Goal: Task Accomplishment & Management: Use online tool/utility

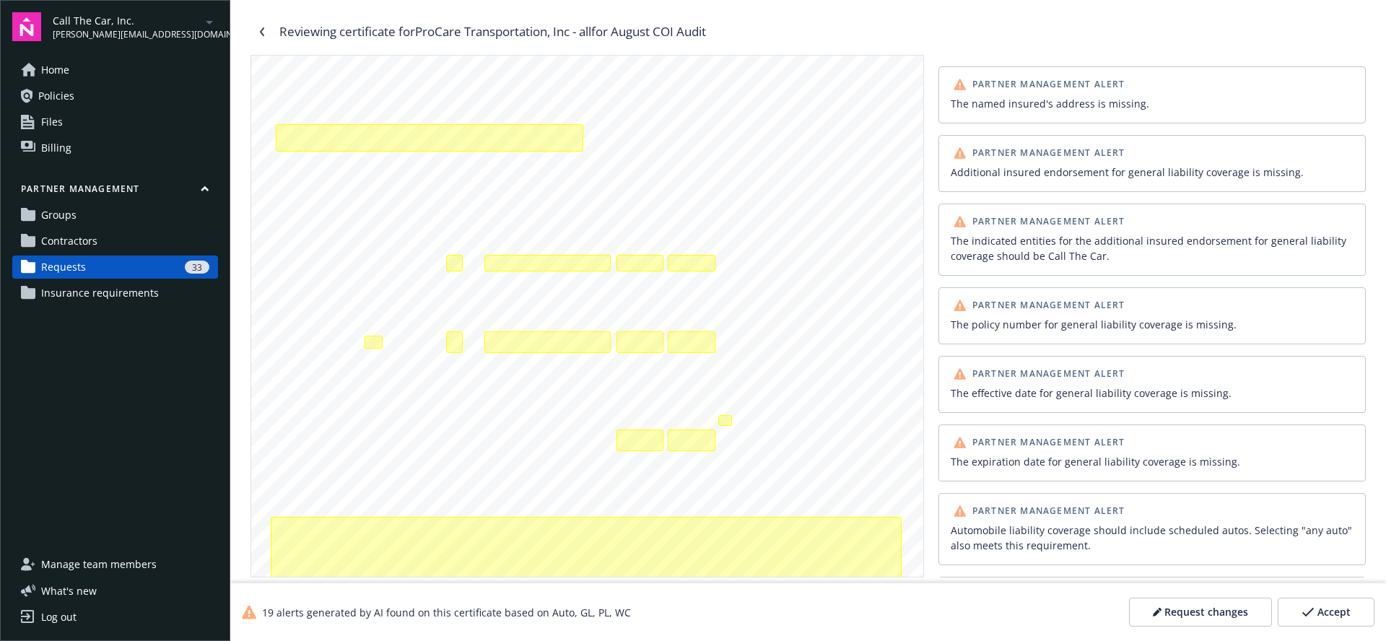
scroll to position [248, 0]
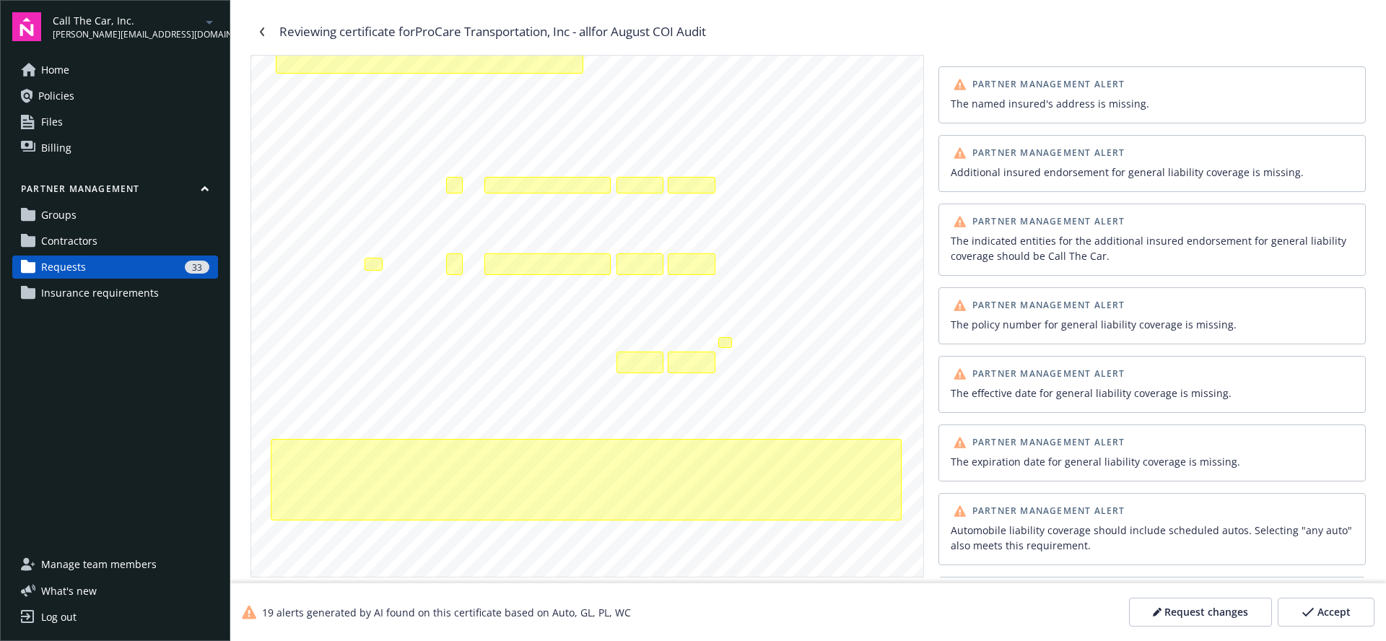
click at [453, 412] on div "ANY PROPRIETOR/PARTNER/EXECUTIVE OFFICER/MEMBER EXCLUDED? INSR ADDL SUBR LTR IN…" at bounding box center [587, 242] width 672 height 869
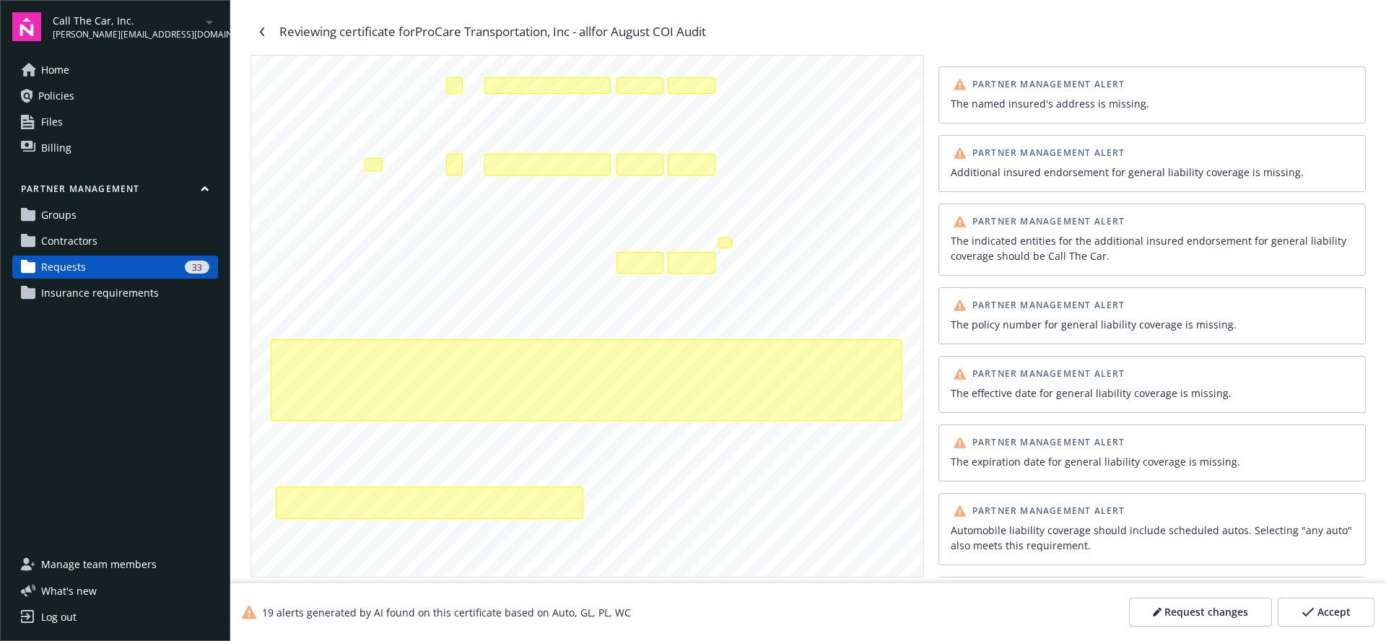
scroll to position [389, 0]
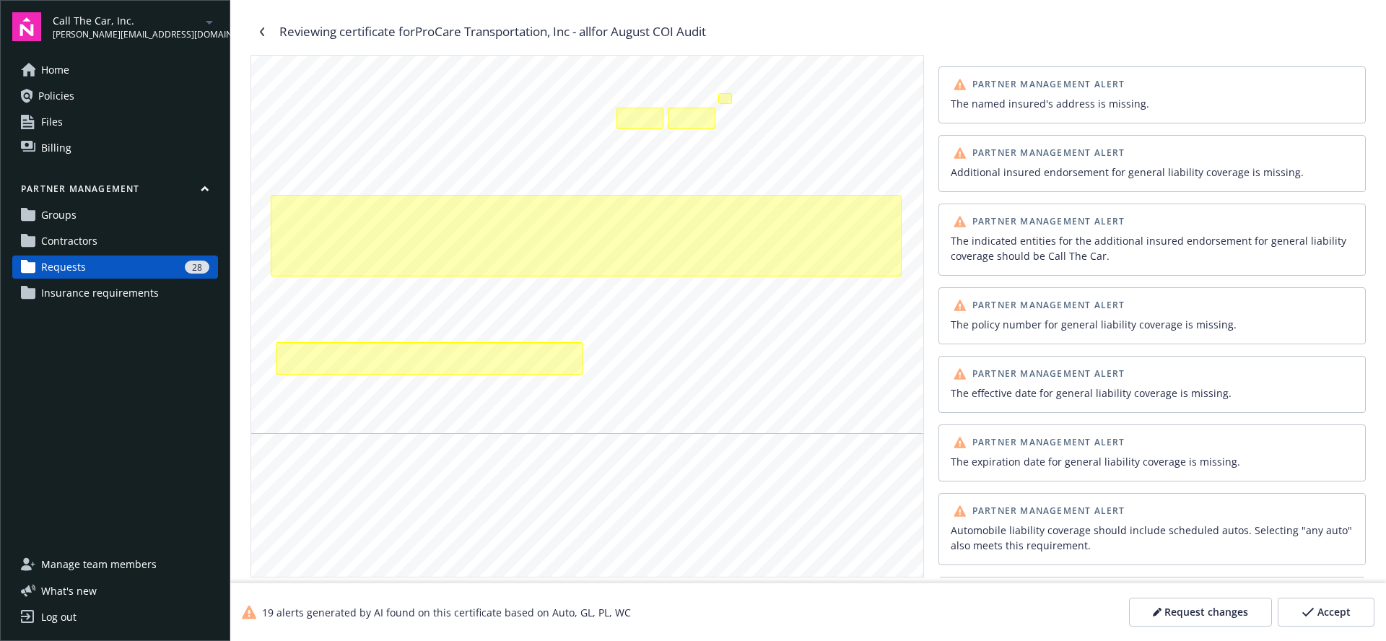
scroll to position [544, 0]
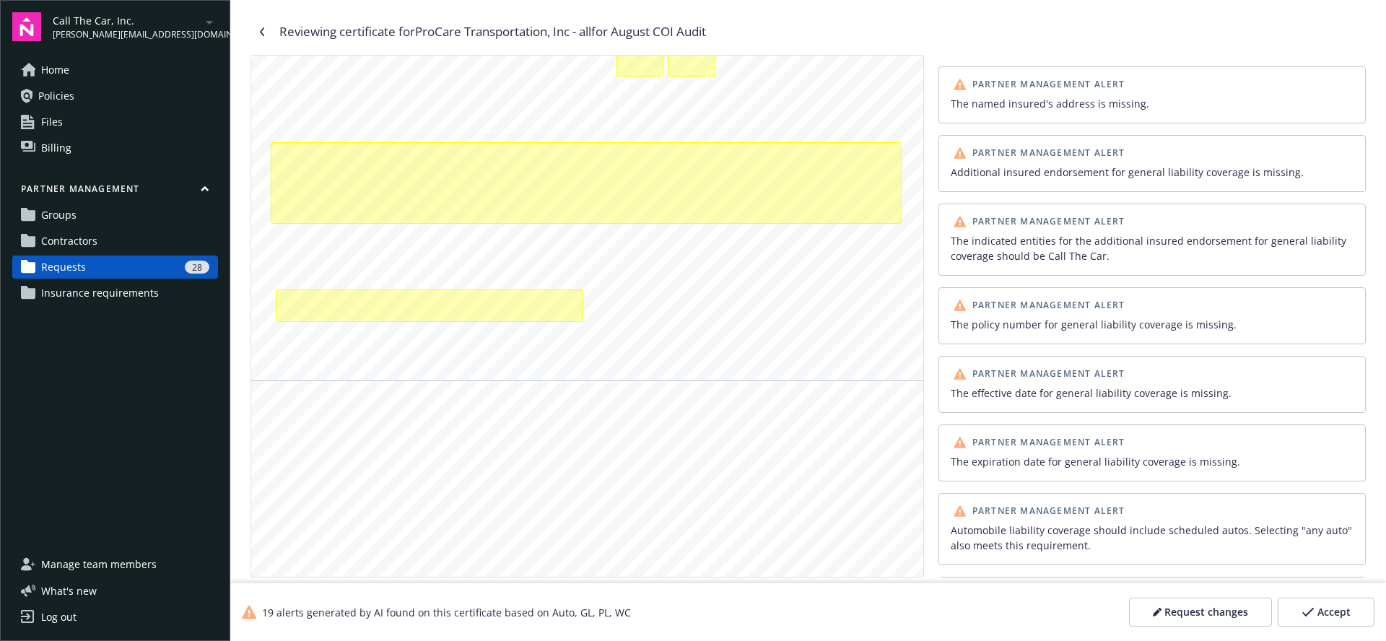
drag, startPoint x: 749, startPoint y: 98, endPoint x: 715, endPoint y: 96, distance: 34.7
click at [715, 96] on span "[DATE] [DATE] Per Occur" at bounding box center [676, 97] width 116 height 9
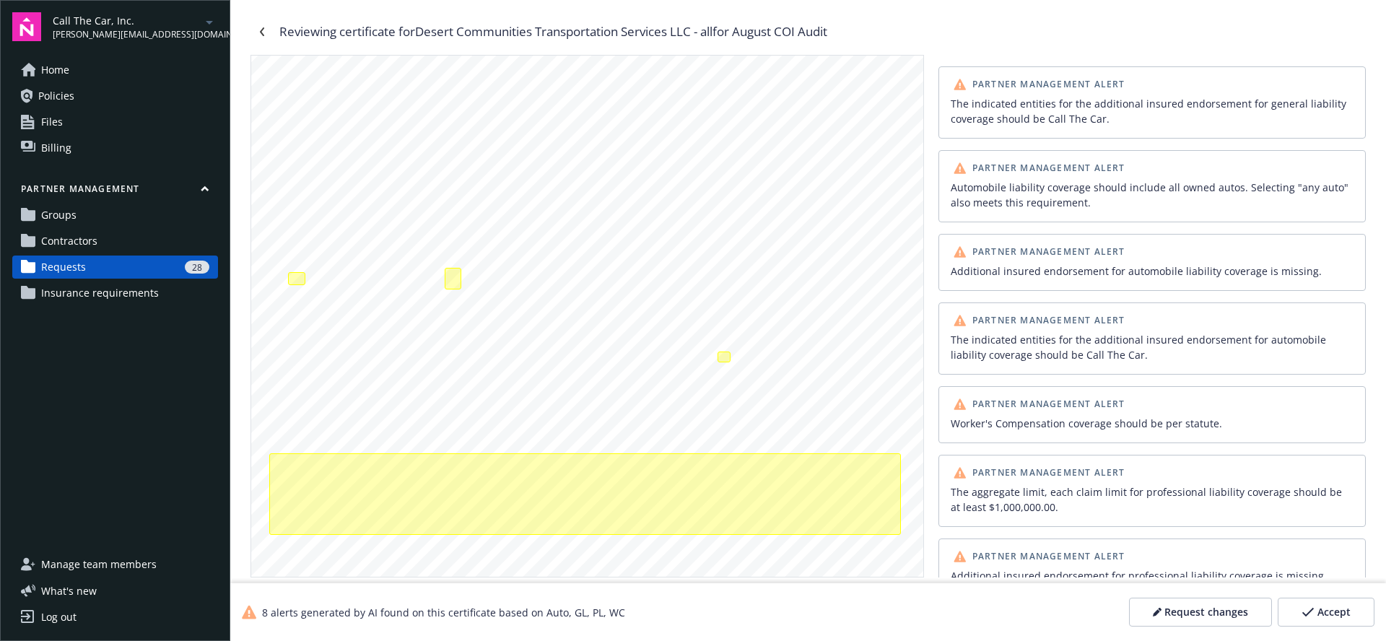
scroll to position [233, 0]
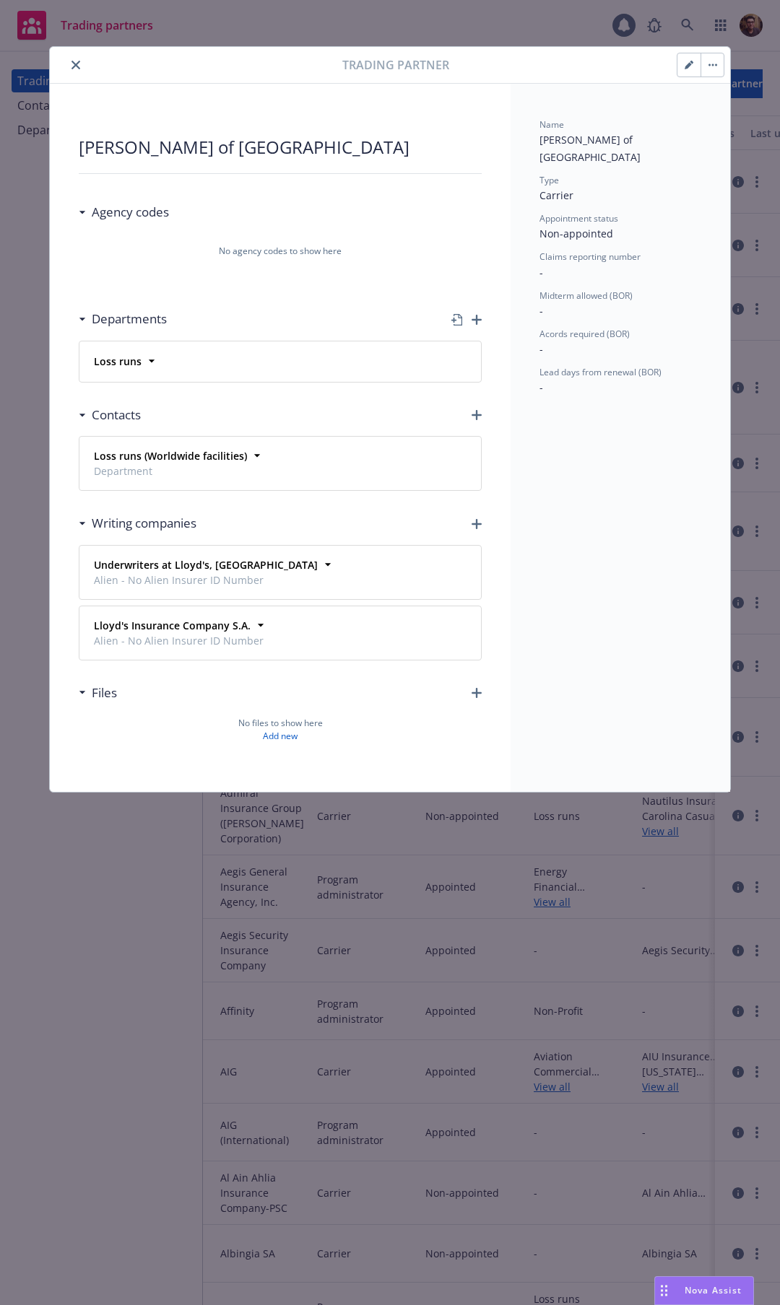
click at [689, 66] on icon "button" at bounding box center [688, 65] width 9 height 9
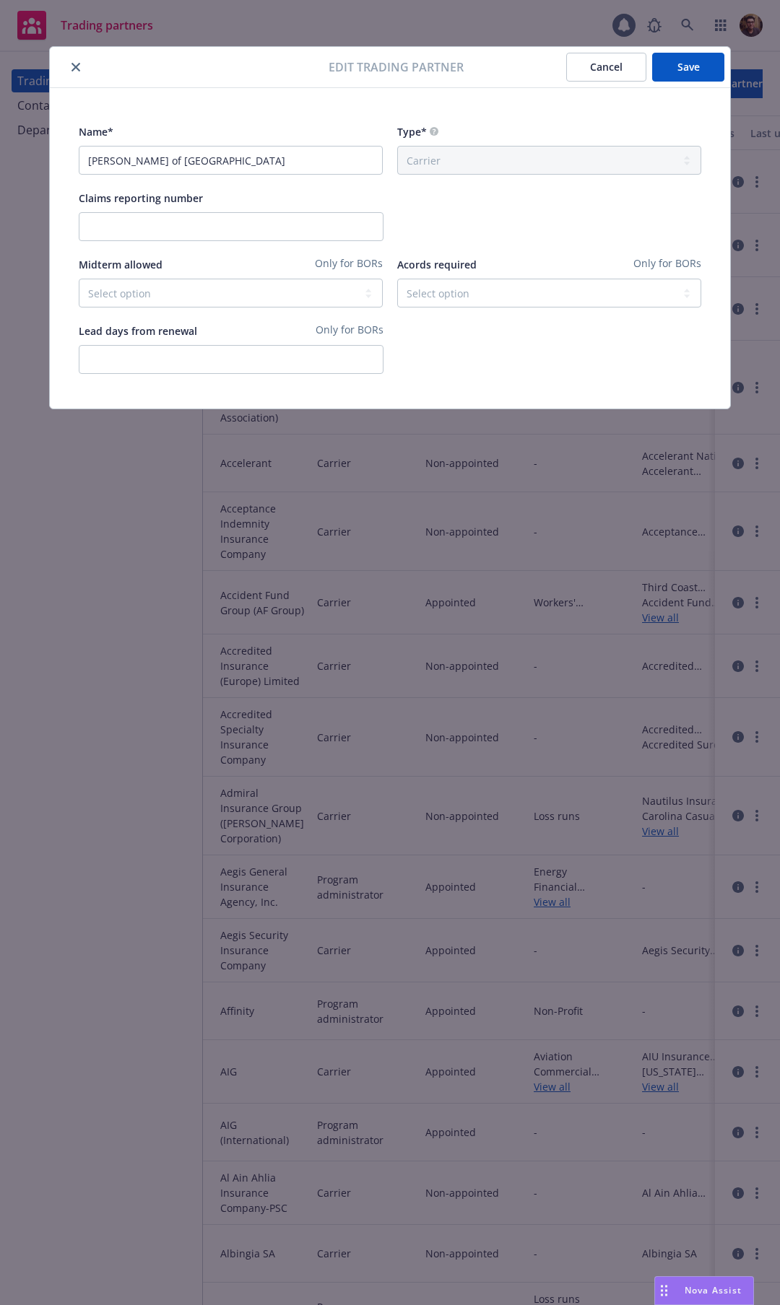
click at [82, 70] on button "close" at bounding box center [75, 66] width 17 height 17
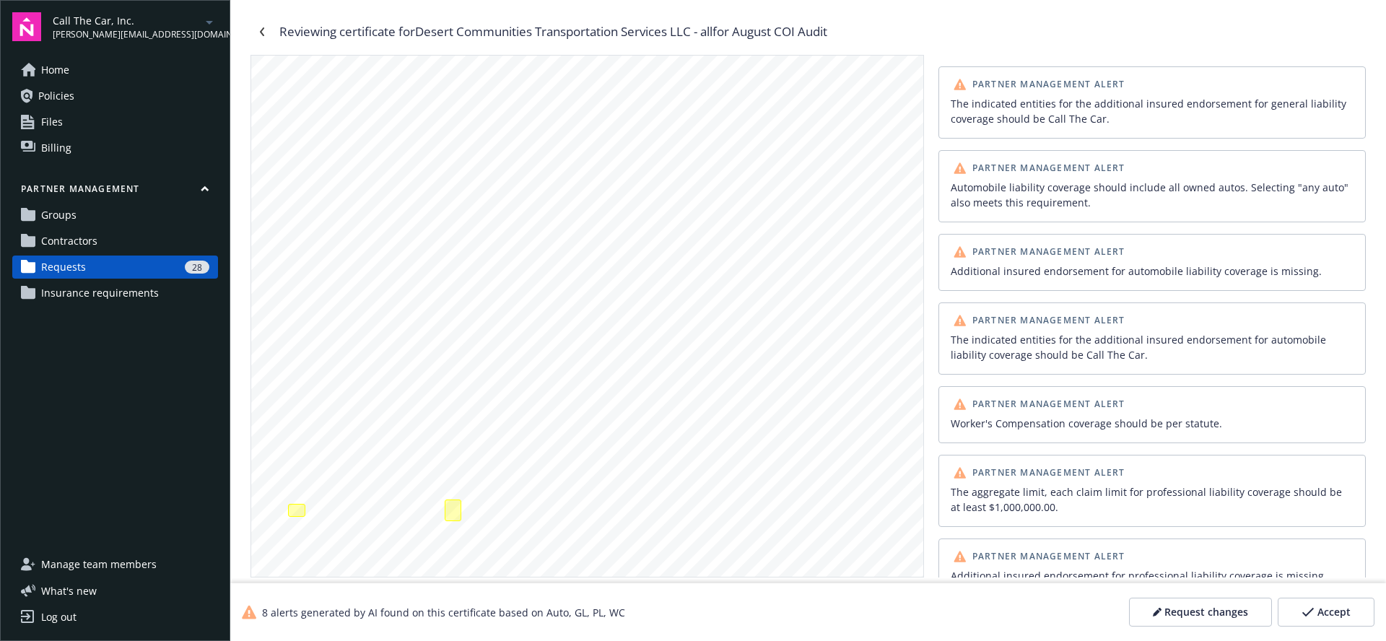
scroll to position [233, 0]
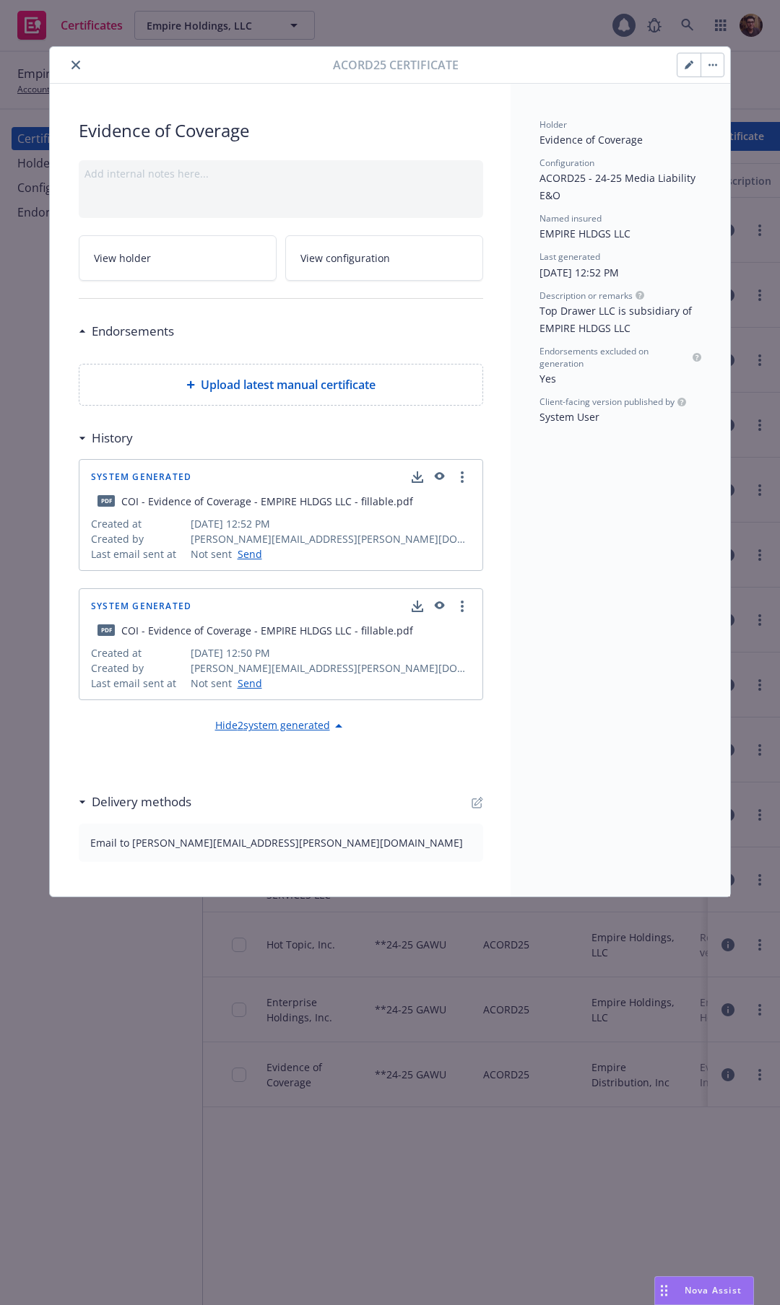
click at [719, 72] on button "button" at bounding box center [711, 64] width 23 height 23
click at [685, 62] on icon "button" at bounding box center [688, 65] width 9 height 9
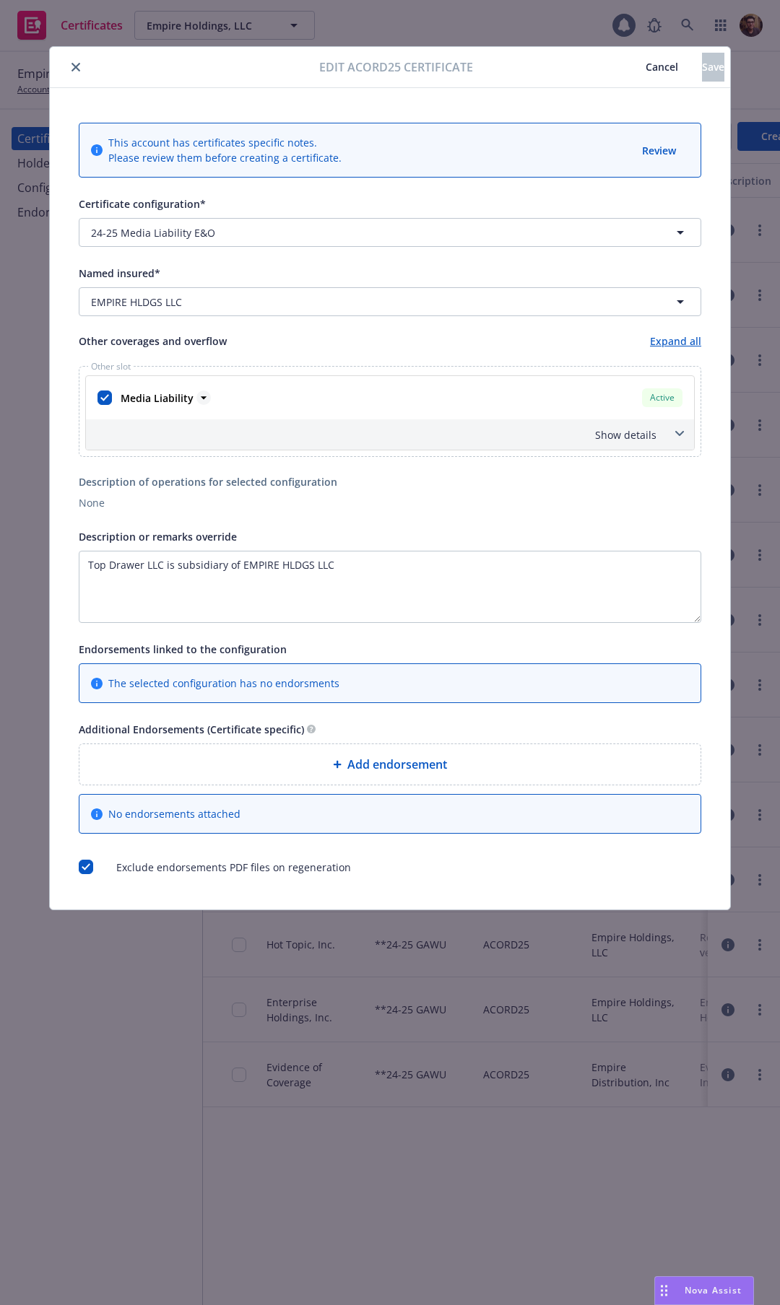
click at [208, 399] on icon at bounding box center [203, 398] width 14 height 14
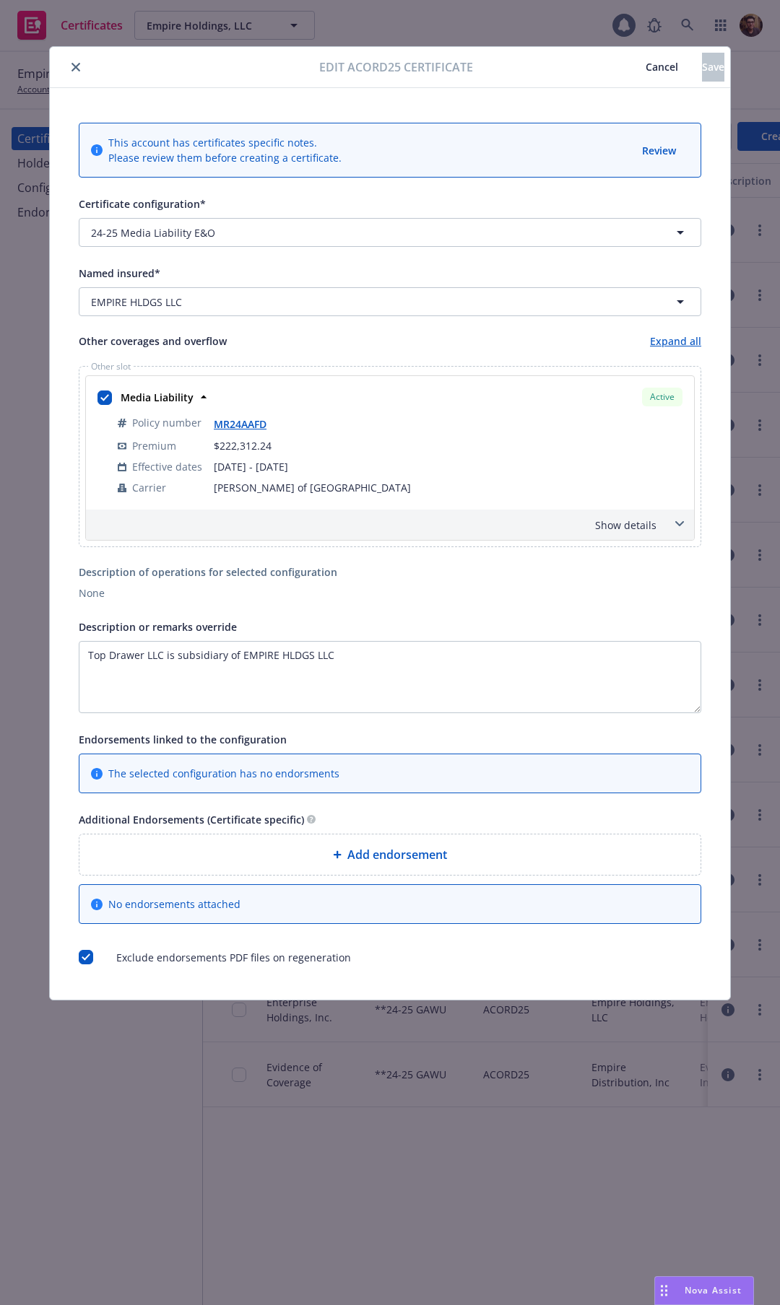
click at [235, 422] on link "MR24AAFD" at bounding box center [246, 424] width 64 height 14
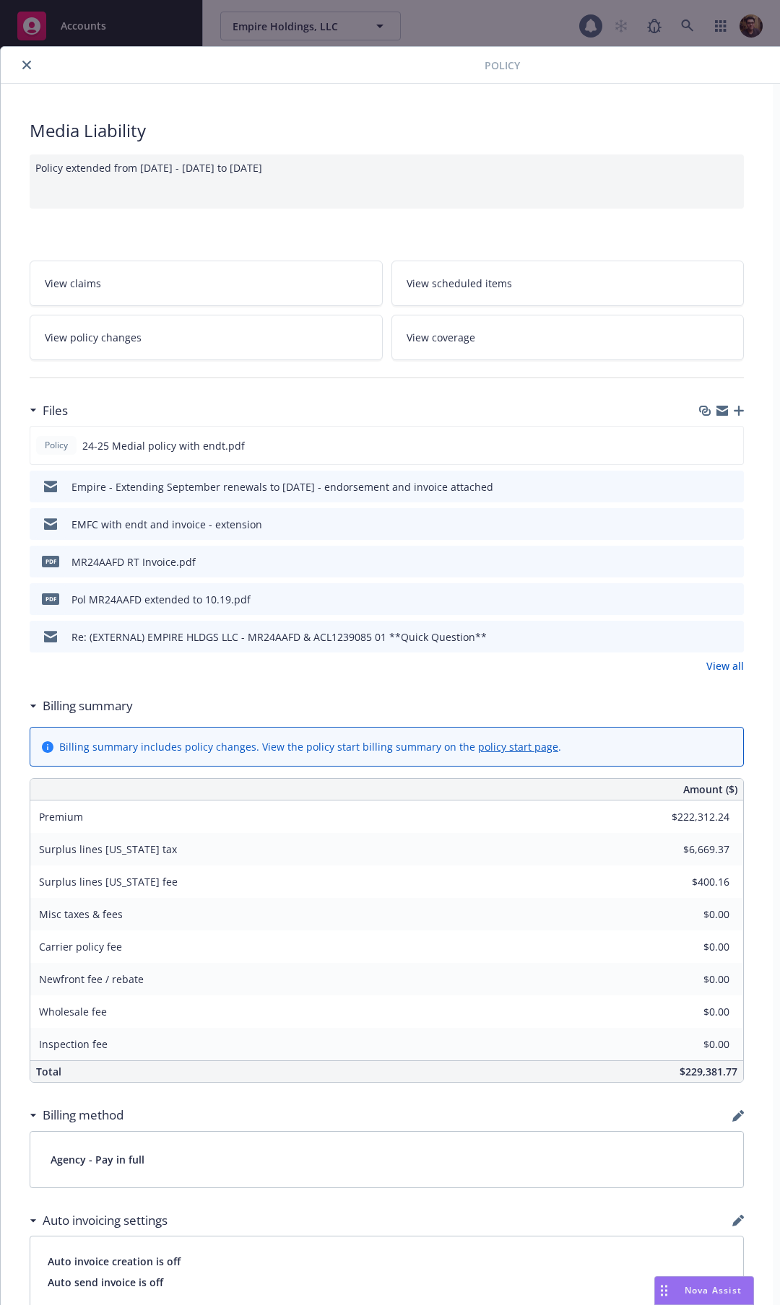
scroll to position [0, 213]
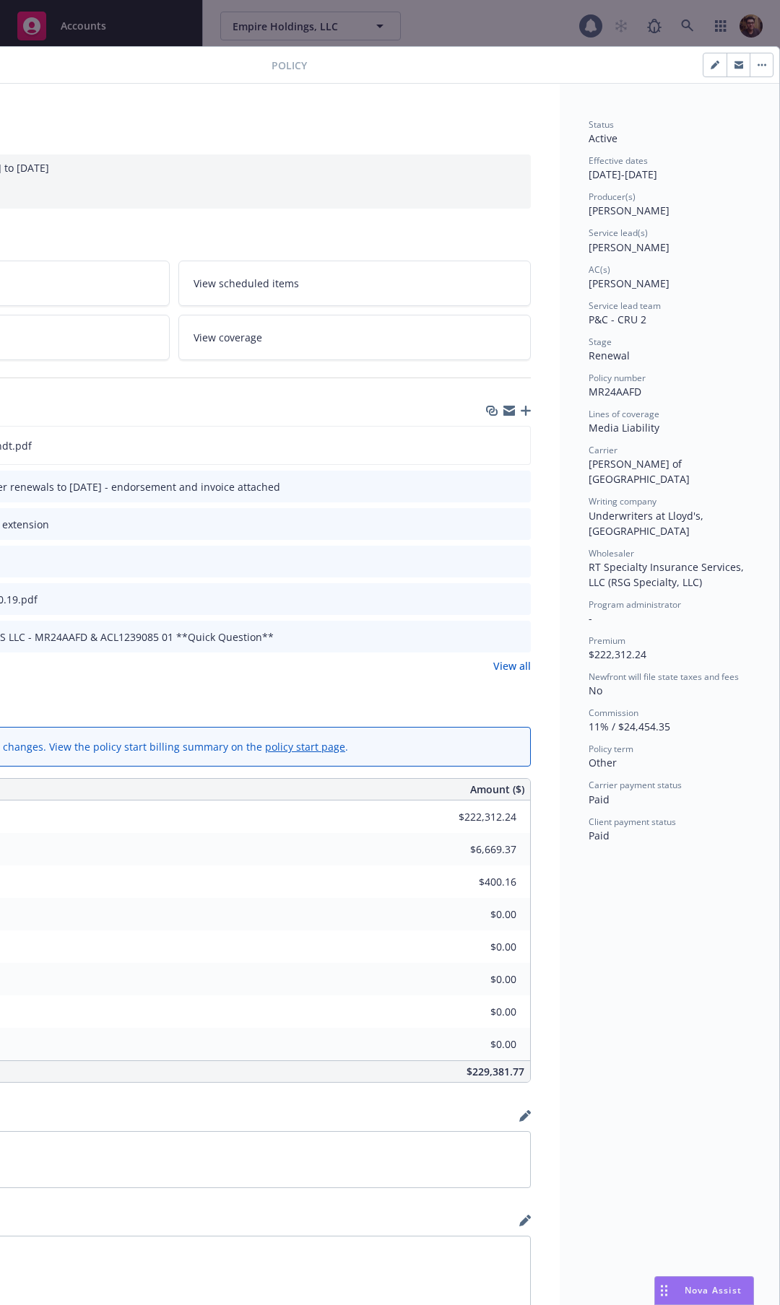
click at [711, 65] on icon "button" at bounding box center [714, 65] width 9 height 9
select select "RENEWAL"
select select "other"
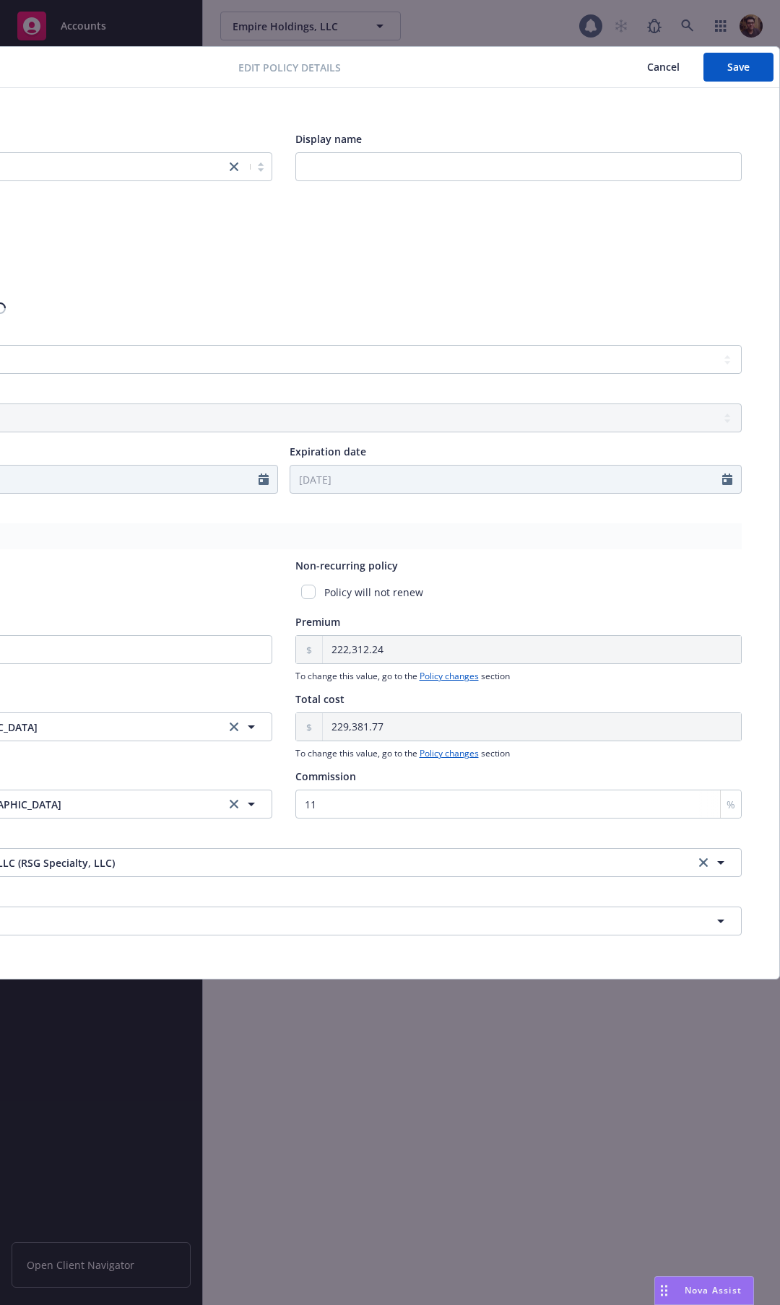
scroll to position [0, 0]
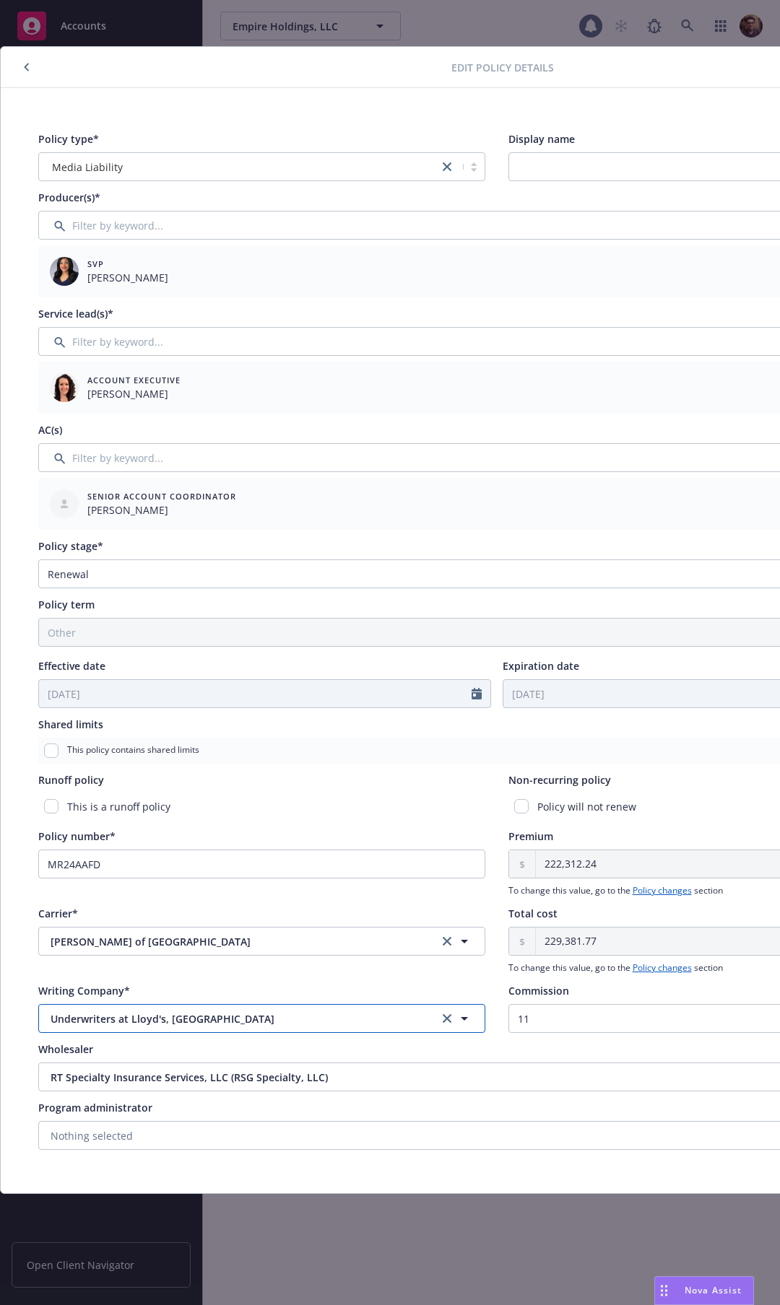
click at [156, 1026] on span "Underwriters at Lloyd's, [GEOGRAPHIC_DATA]" at bounding box center [233, 1018] width 364 height 15
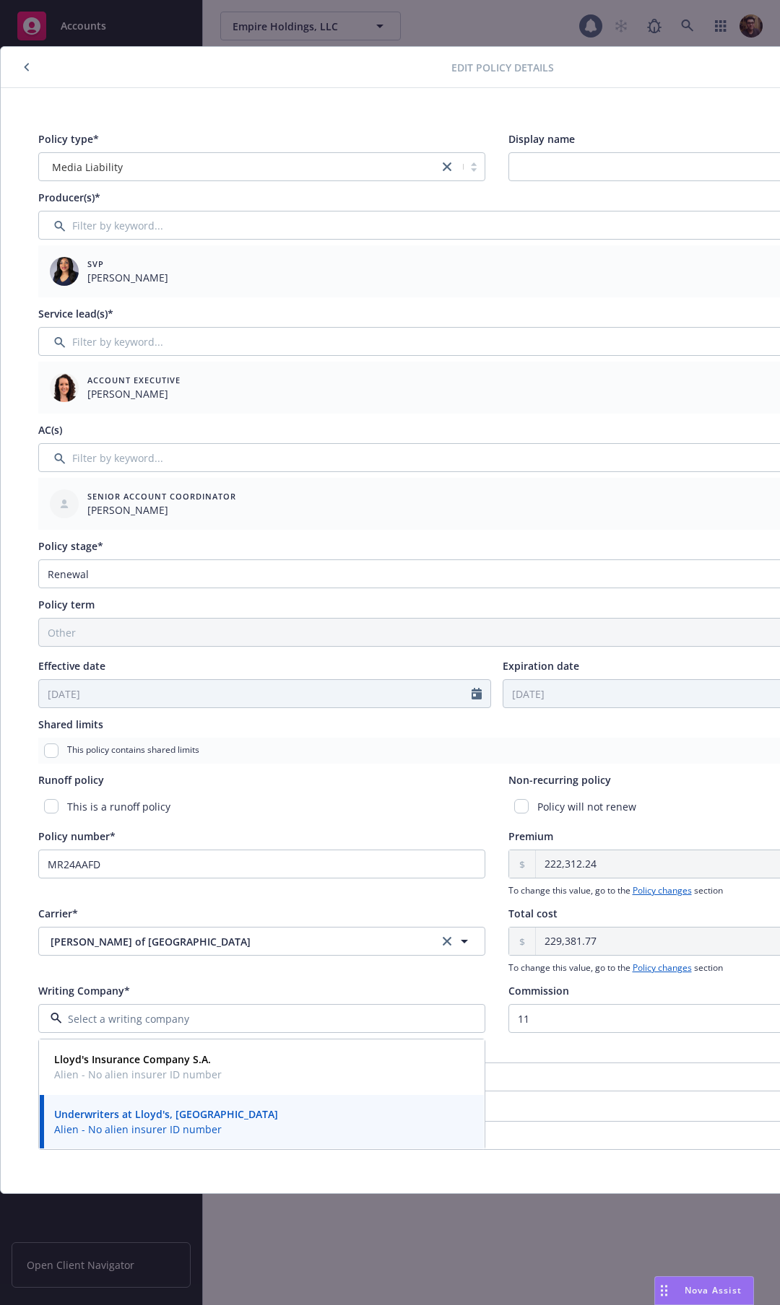
click at [537, 1046] on div "Wholesaler" at bounding box center [496, 1049] width 916 height 15
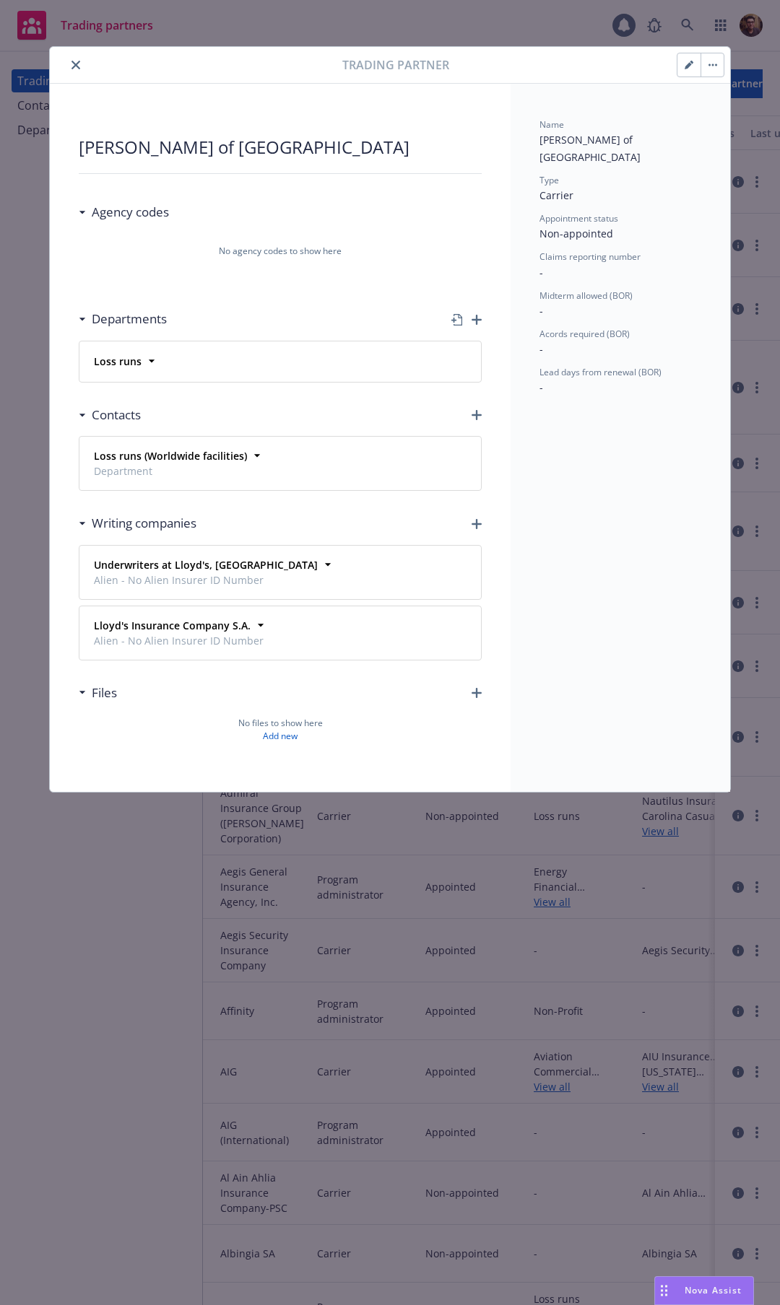
click at [69, 62] on button "close" at bounding box center [75, 64] width 17 height 17
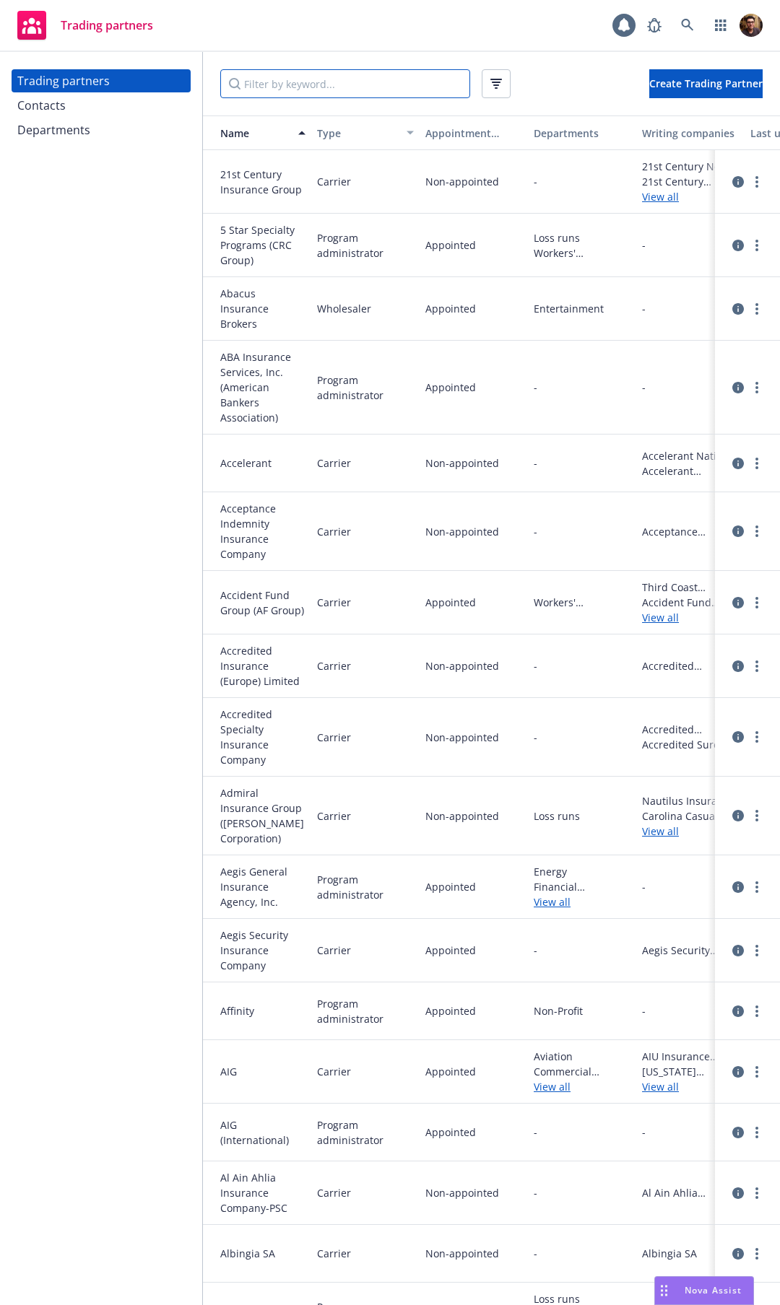
click at [250, 90] on input "Filter by keyword..." at bounding box center [345, 83] width 250 height 29
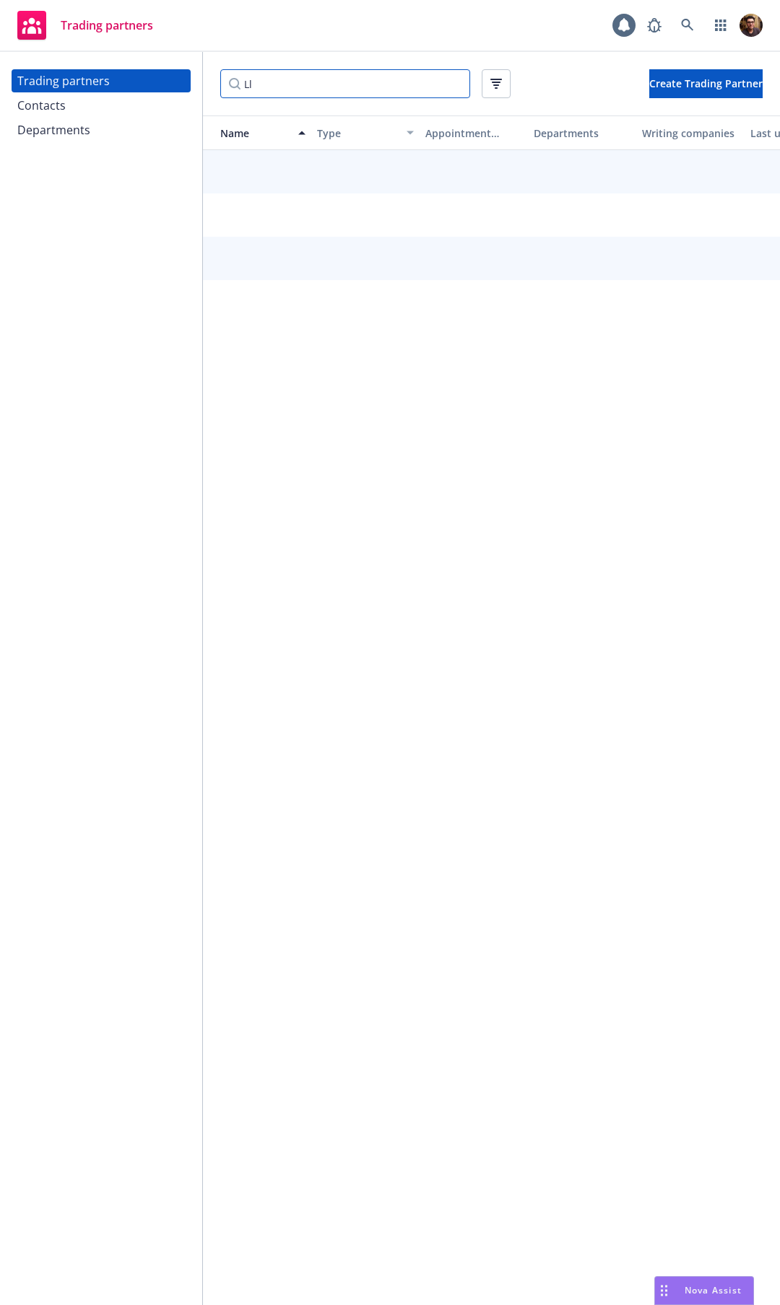
type input "L"
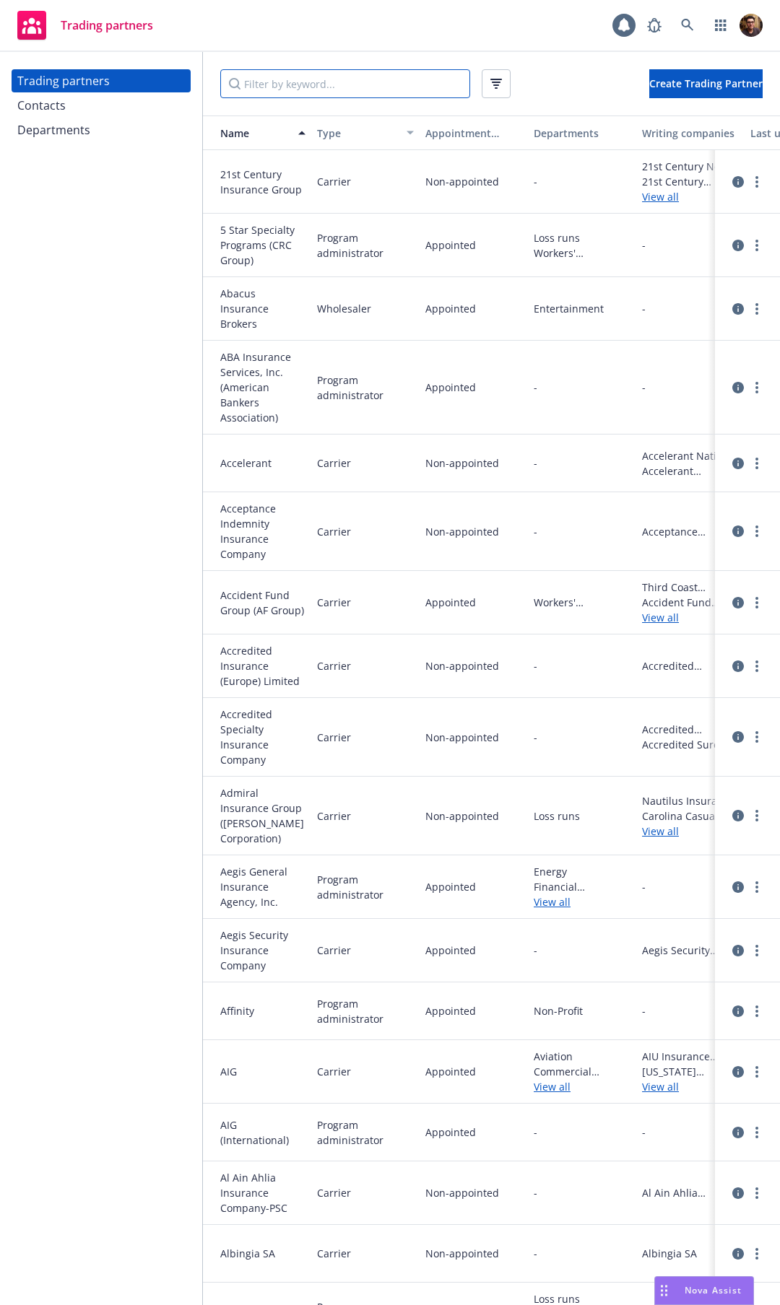
click at [274, 78] on input "Filter by keyword..." at bounding box center [345, 83] width 250 height 29
click at [499, 84] on icon "button" at bounding box center [496, 84] width 12 height 10
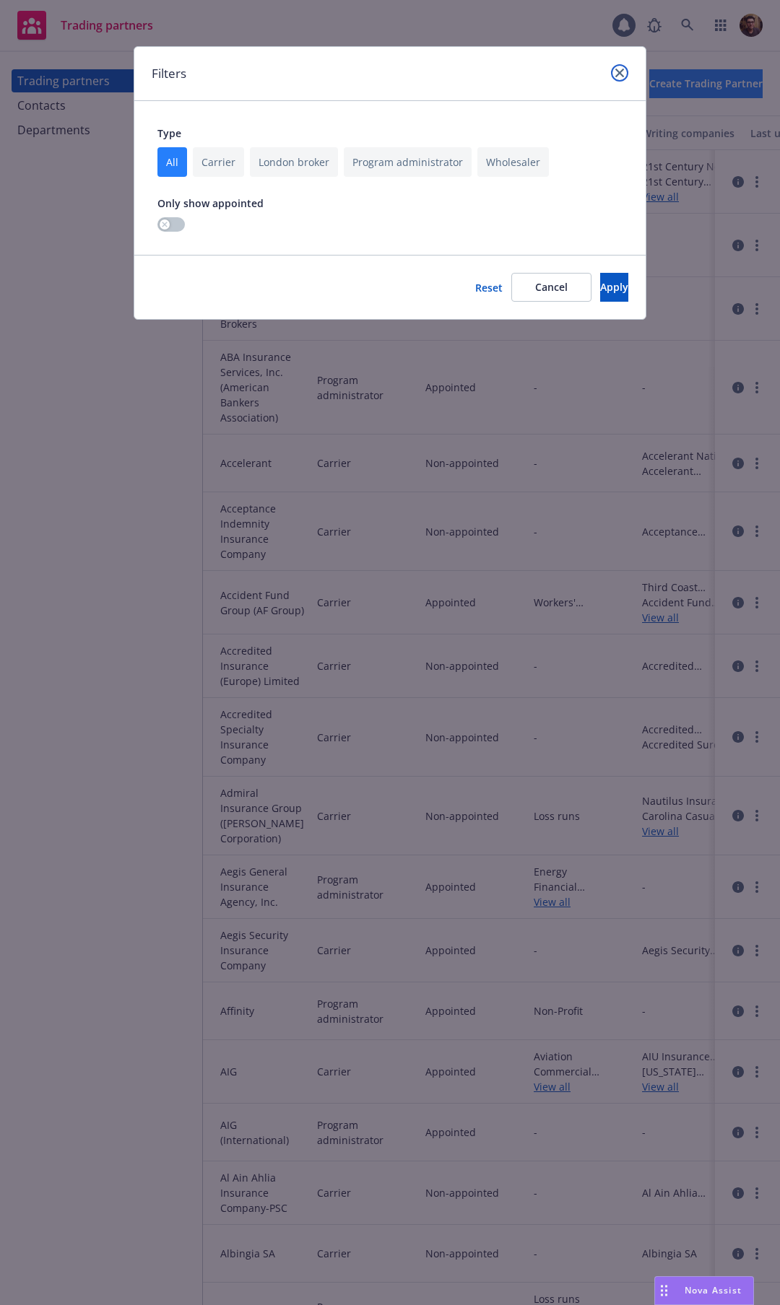
click at [618, 71] on icon "close" at bounding box center [619, 73] width 9 height 9
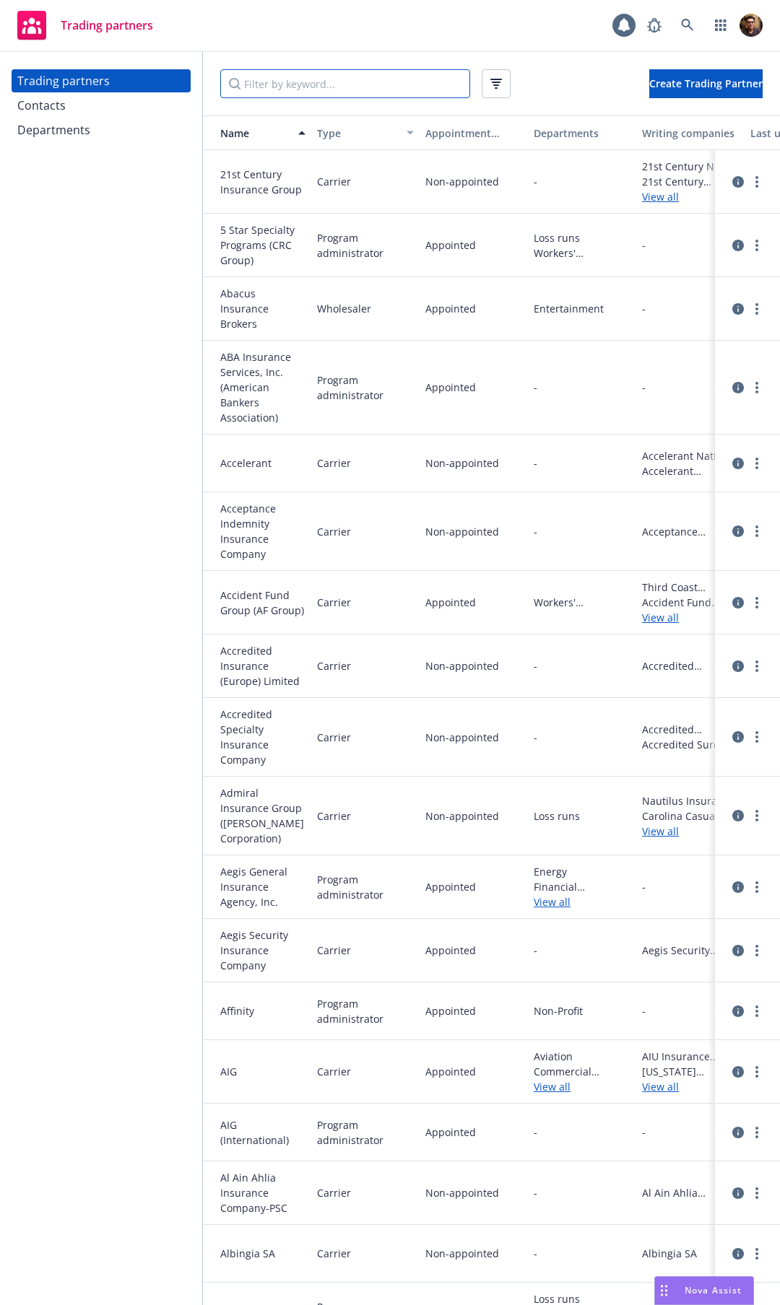
click at [292, 81] on input "Filter by keyword..." at bounding box center [345, 83] width 250 height 29
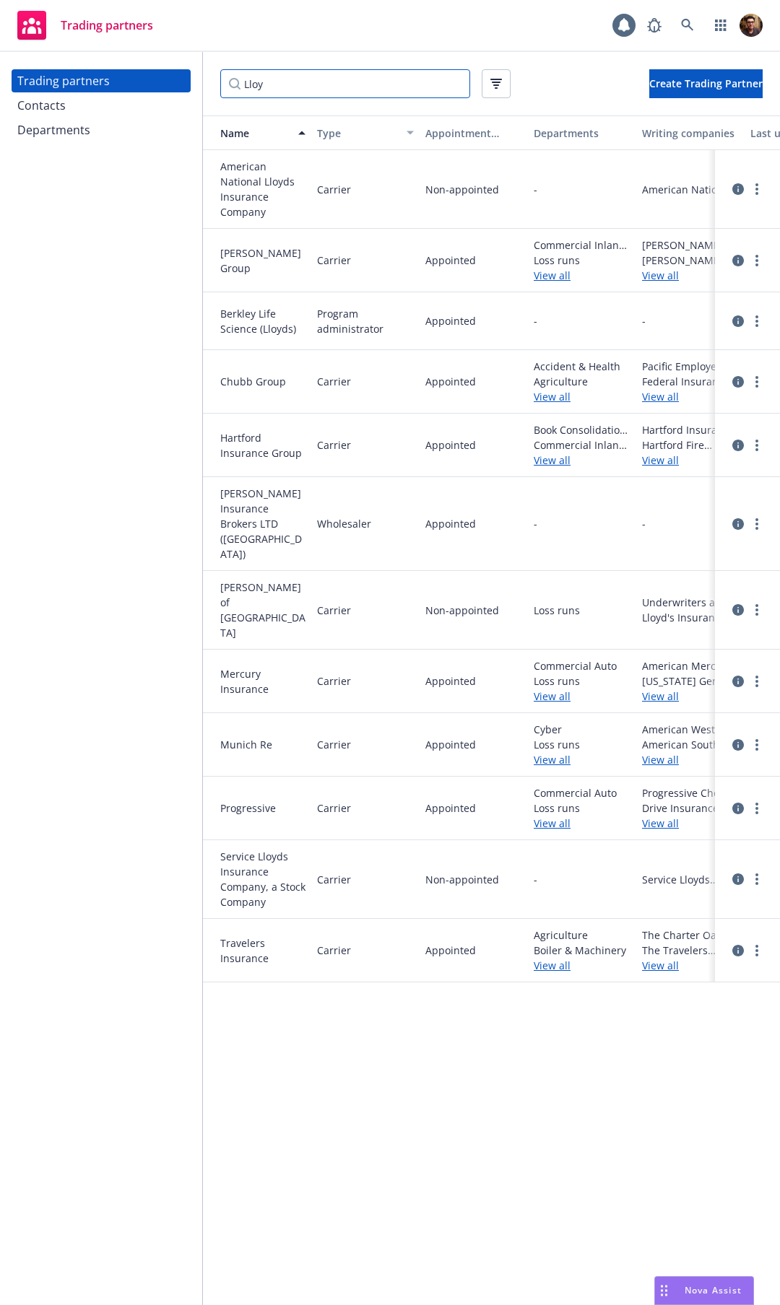
type input "Lloy"
click at [737, 604] on icon "circleInformation" at bounding box center [738, 610] width 12 height 12
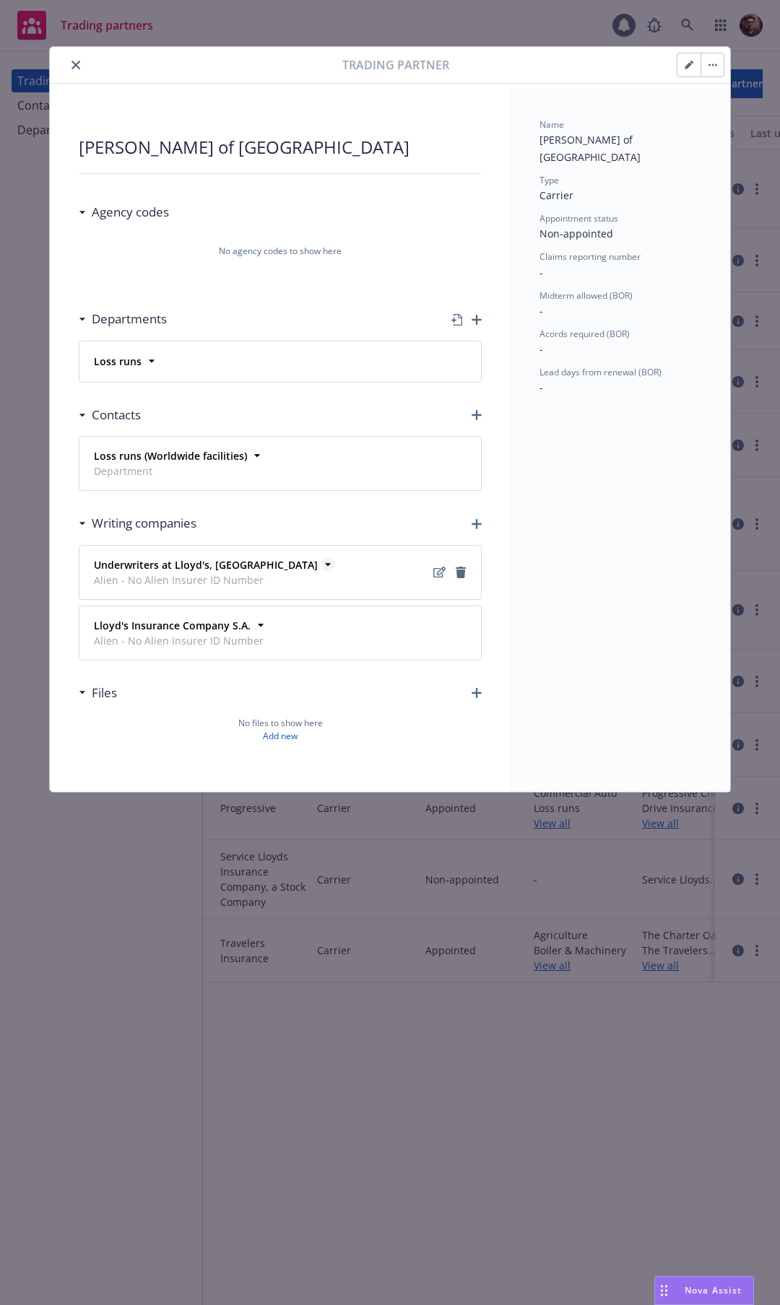
click at [250, 566] on span "Underwriters at Lloyd's, [GEOGRAPHIC_DATA]" at bounding box center [206, 564] width 224 height 15
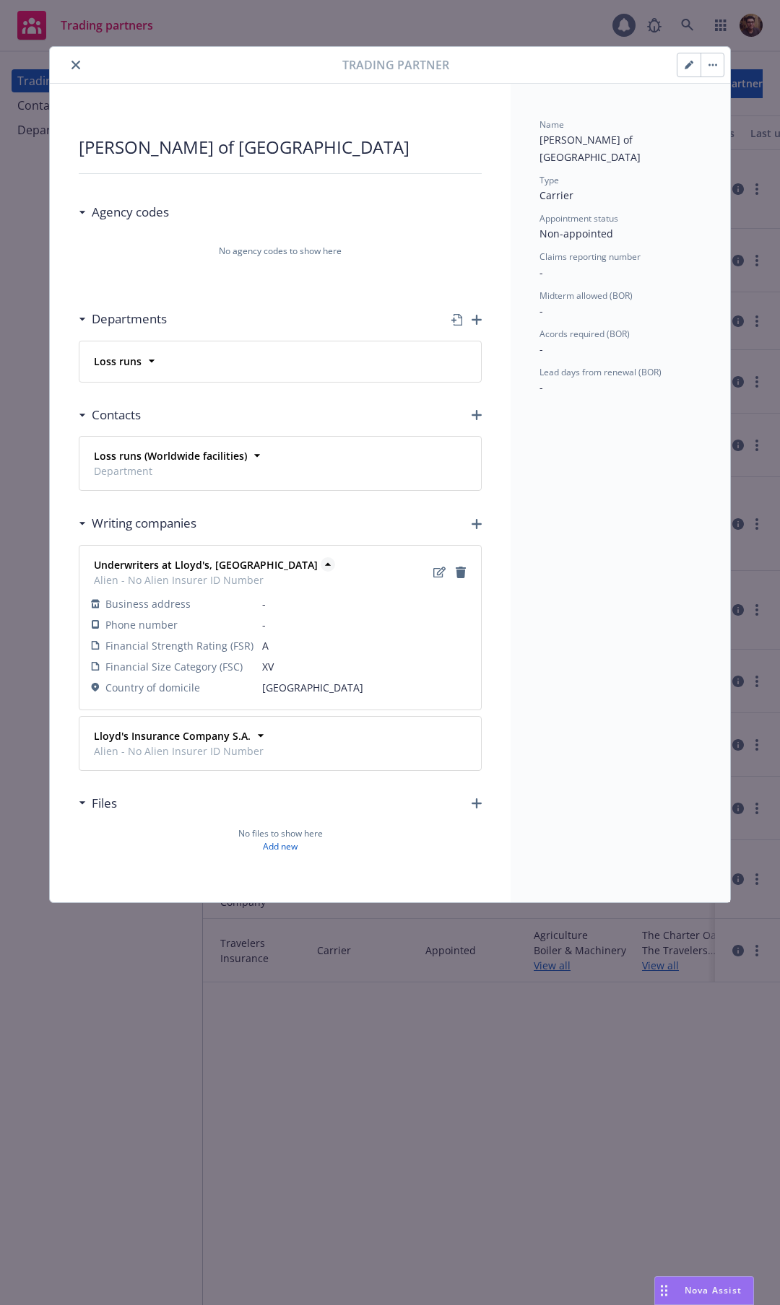
click at [250, 566] on span "Underwriters at Lloyd's, [GEOGRAPHIC_DATA]" at bounding box center [206, 564] width 224 height 15
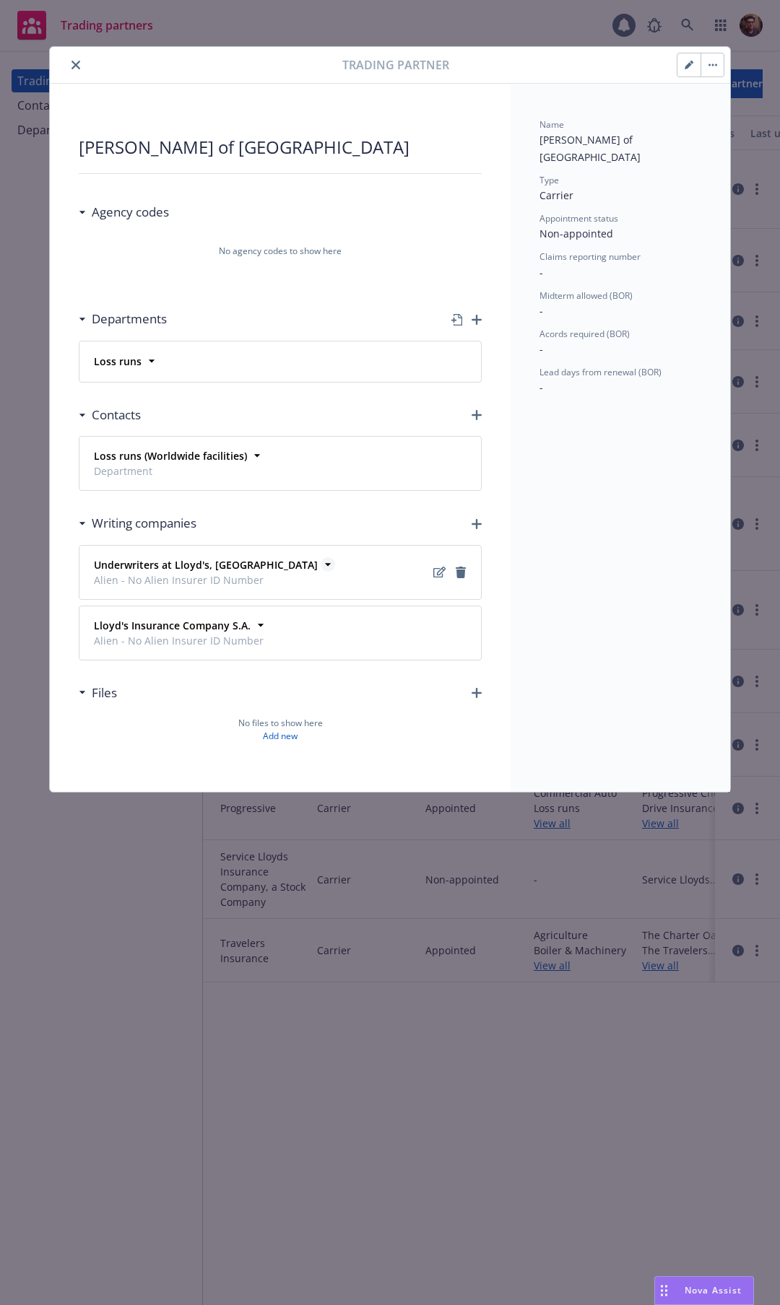
click at [250, 566] on span "Underwriters at Lloyd's, [GEOGRAPHIC_DATA]" at bounding box center [206, 564] width 224 height 15
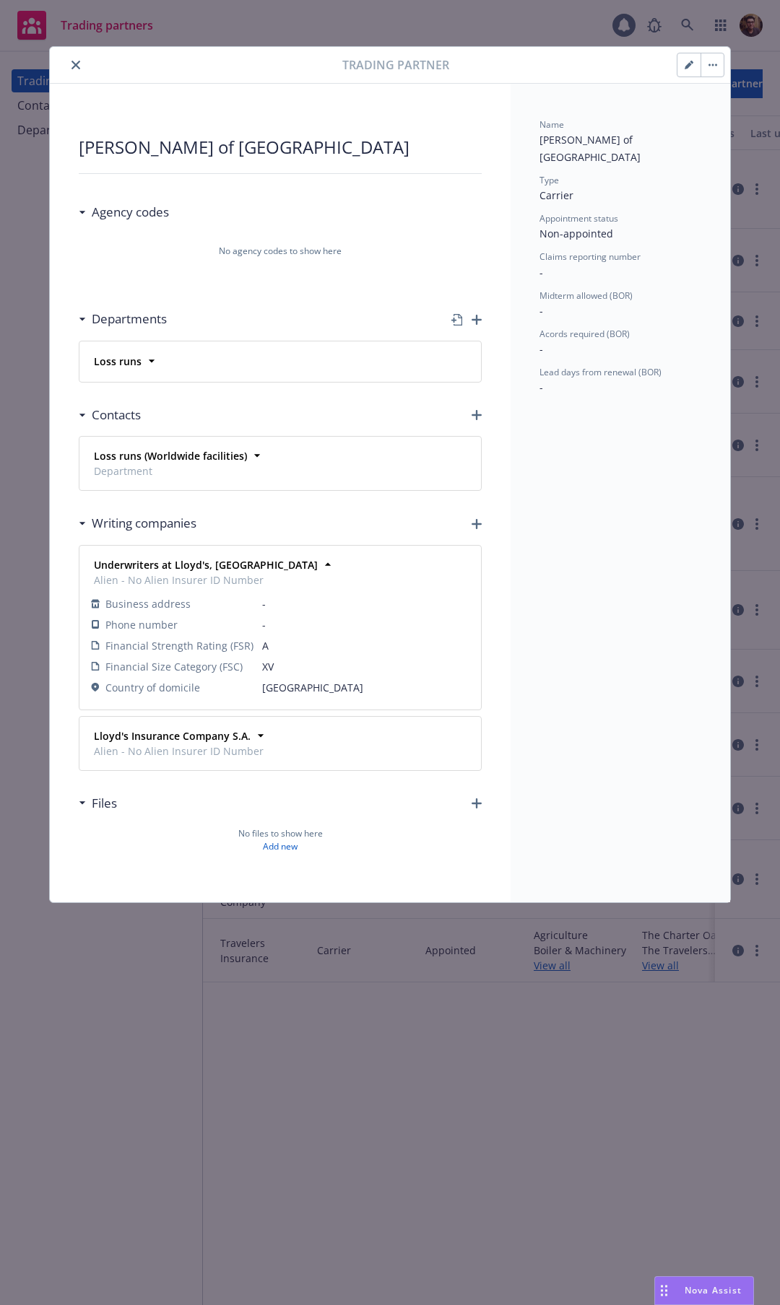
click at [594, 634] on div "Name Lloyd's of London Type Carrier Appointment status Non-appointed Claims rep…" at bounding box center [619, 493] width 219 height 819
click at [430, 573] on link "Edit" at bounding box center [438, 572] width 17 height 17
select select "XV"
select select "A"
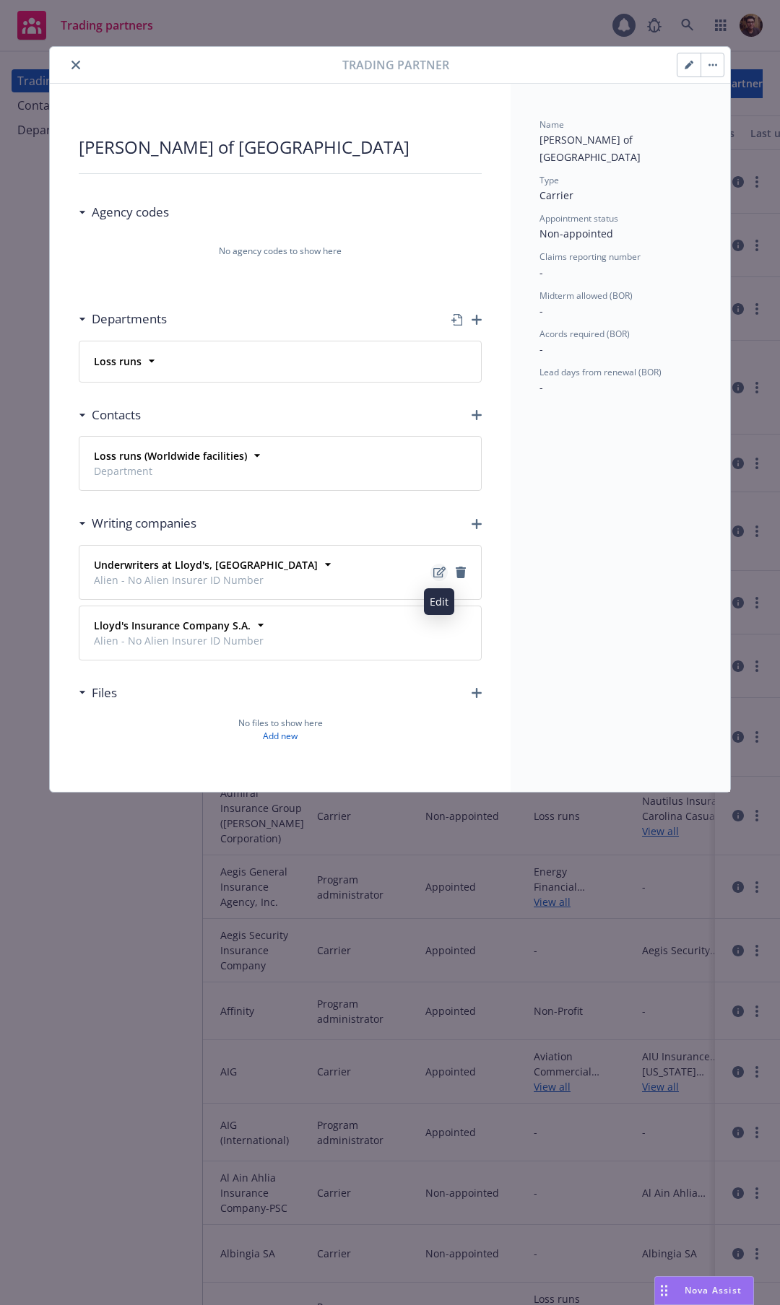
click at [434, 573] on icon "Edit" at bounding box center [439, 573] width 12 height 12
select select "XV"
select select "A"
click at [473, 522] on icon "button" at bounding box center [476, 524] width 10 height 10
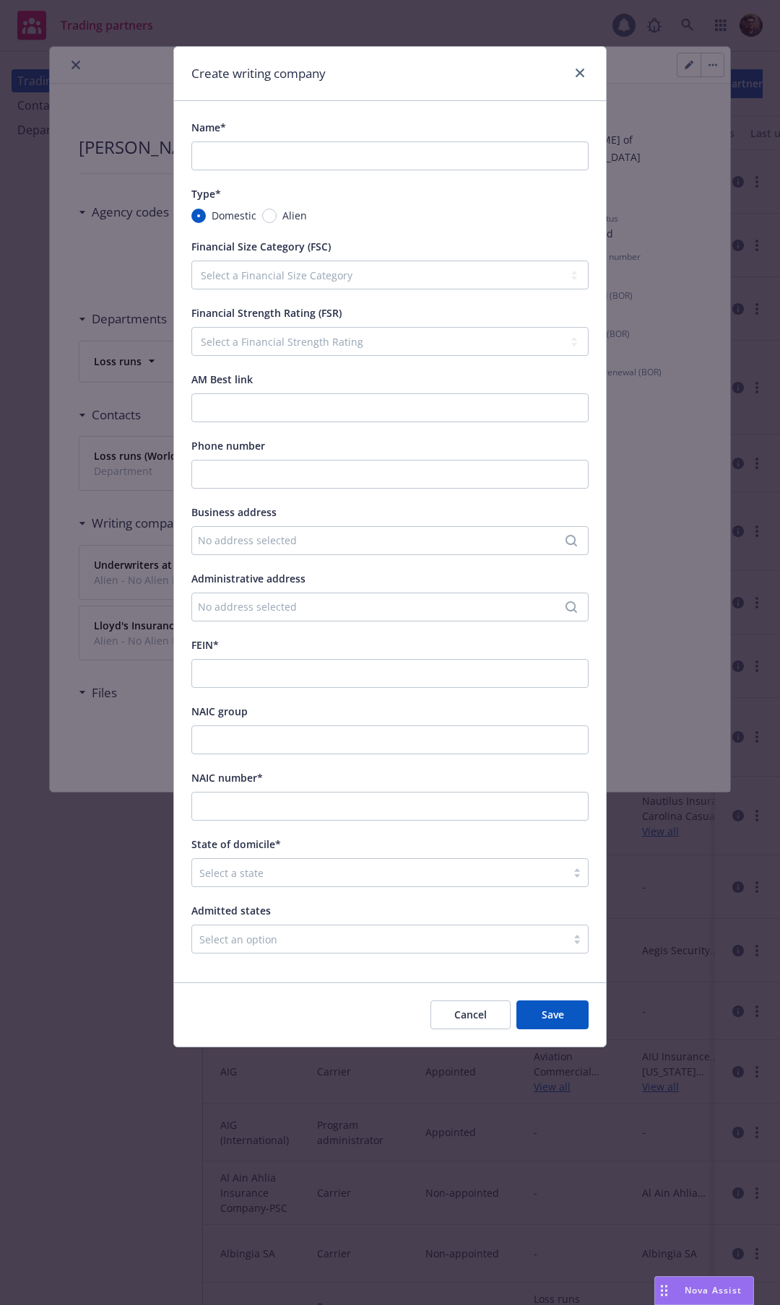
click at [284, 219] on span "Alien" at bounding box center [294, 215] width 25 height 15
click at [277, 219] on input "Alien" at bounding box center [269, 216] width 14 height 14
radio input "true"
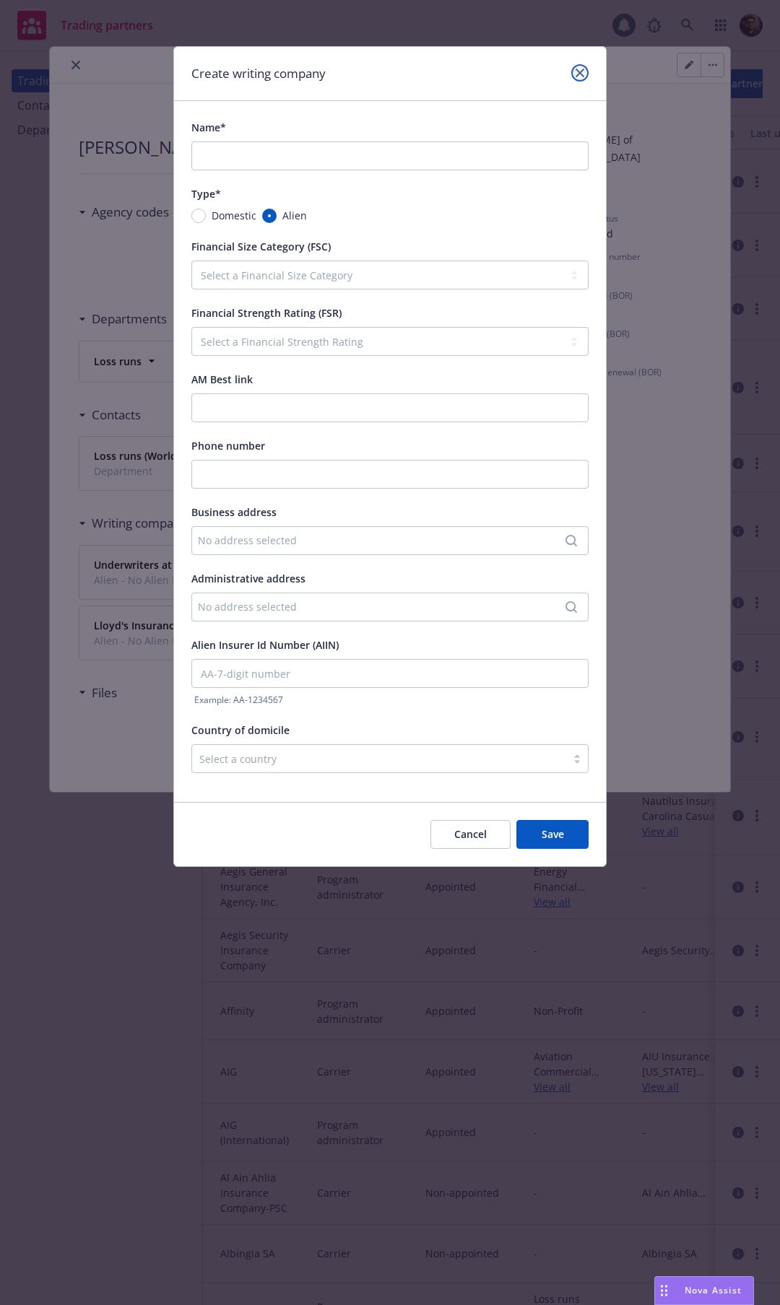
click at [580, 69] on icon "close" at bounding box center [579, 73] width 9 height 9
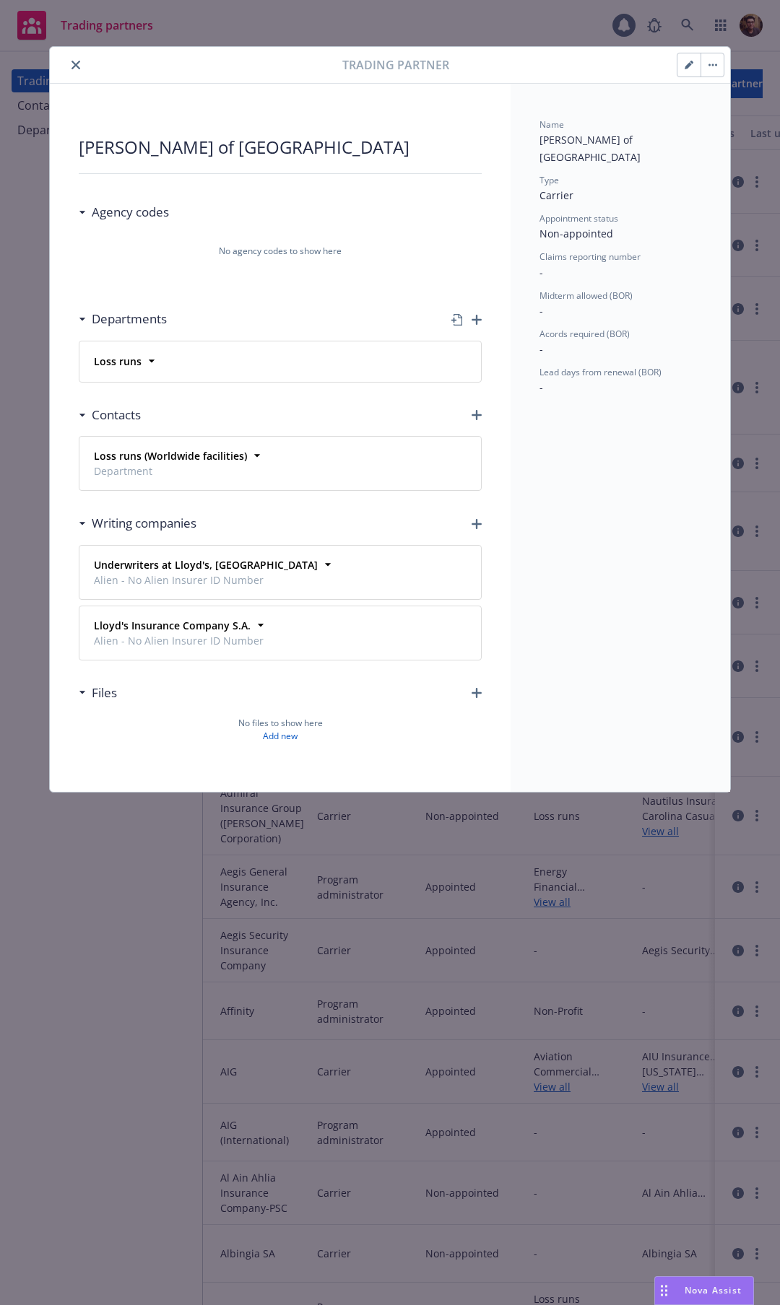
drag, startPoint x: 73, startPoint y: 65, endPoint x: 76, endPoint y: 72, distance: 7.8
click at [73, 65] on icon "close" at bounding box center [75, 65] width 9 height 9
